Goal: Task Accomplishment & Management: Complete application form

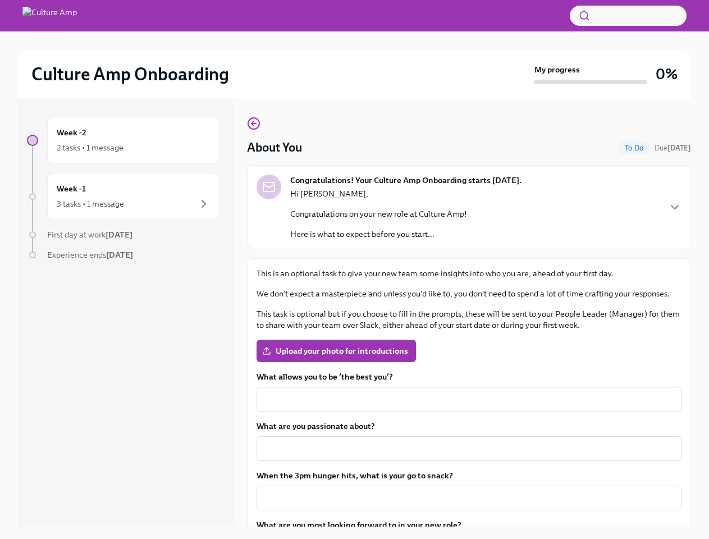
click at [354, 269] on p "This is an optional task to give your new team some insights into who you are, …" at bounding box center [468, 273] width 425 height 11
click at [628, 16] on button "button" at bounding box center [627, 16] width 117 height 20
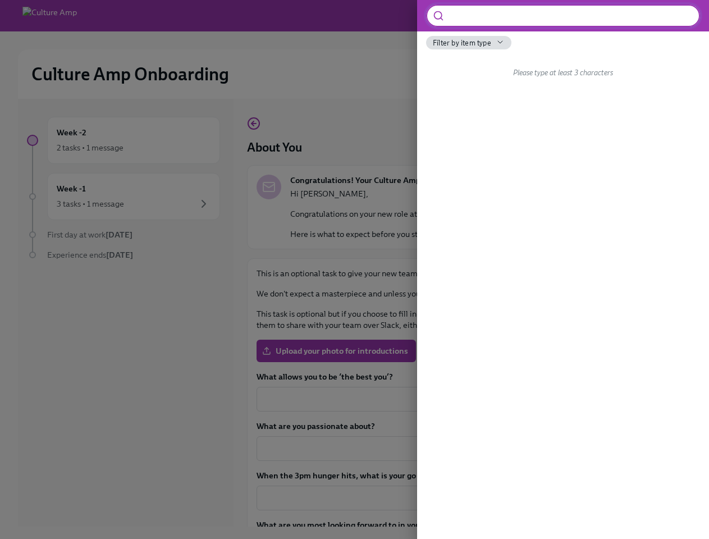
click at [134, 140] on div at bounding box center [354, 269] width 709 height 539
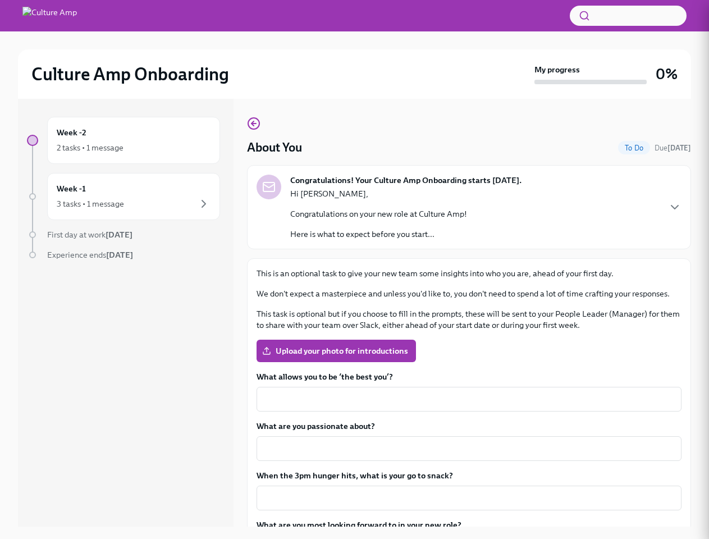
click at [134, 196] on div at bounding box center [354, 269] width 709 height 539
click at [464, 207] on div "Hi [PERSON_NAME], Congratulations on your new role at Culture Amp! Here is what…" at bounding box center [378, 214] width 177 height 52
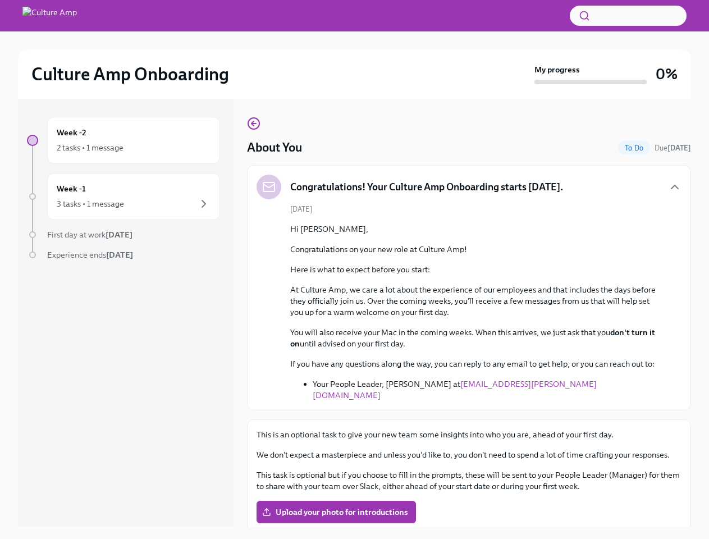
click at [665, 207] on div "[DATE] Hi [PERSON_NAME], Congratulations on your new role at Culture Amp! Here …" at bounding box center [468, 302] width 425 height 197
click at [464, 399] on div "About You To Do Due [DATE] Congratulations! Your Culture Amp Onboarding starts …" at bounding box center [469, 439] width 444 height 645
click at [464, 449] on p "We don't expect a masterpiece and unless you'd like to, you don't need to spend…" at bounding box center [468, 454] width 425 height 11
click at [464, 500] on div "Upload your photo for introductions" at bounding box center [468, 511] width 425 height 22
click at [464, 536] on div "Week -2 2 tasks • 1 message Week -1 3 tasks • 1 message First day at work [DATE…" at bounding box center [354, 321] width 673 height 445
